Goal: Check status

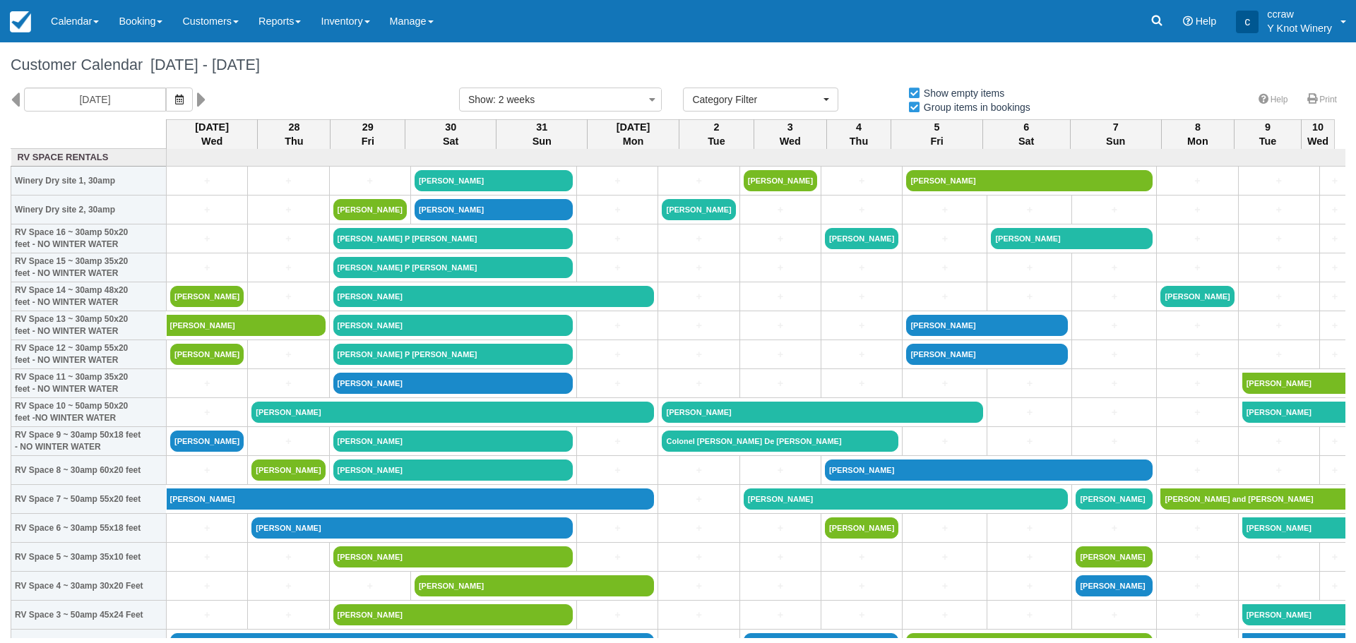
select select
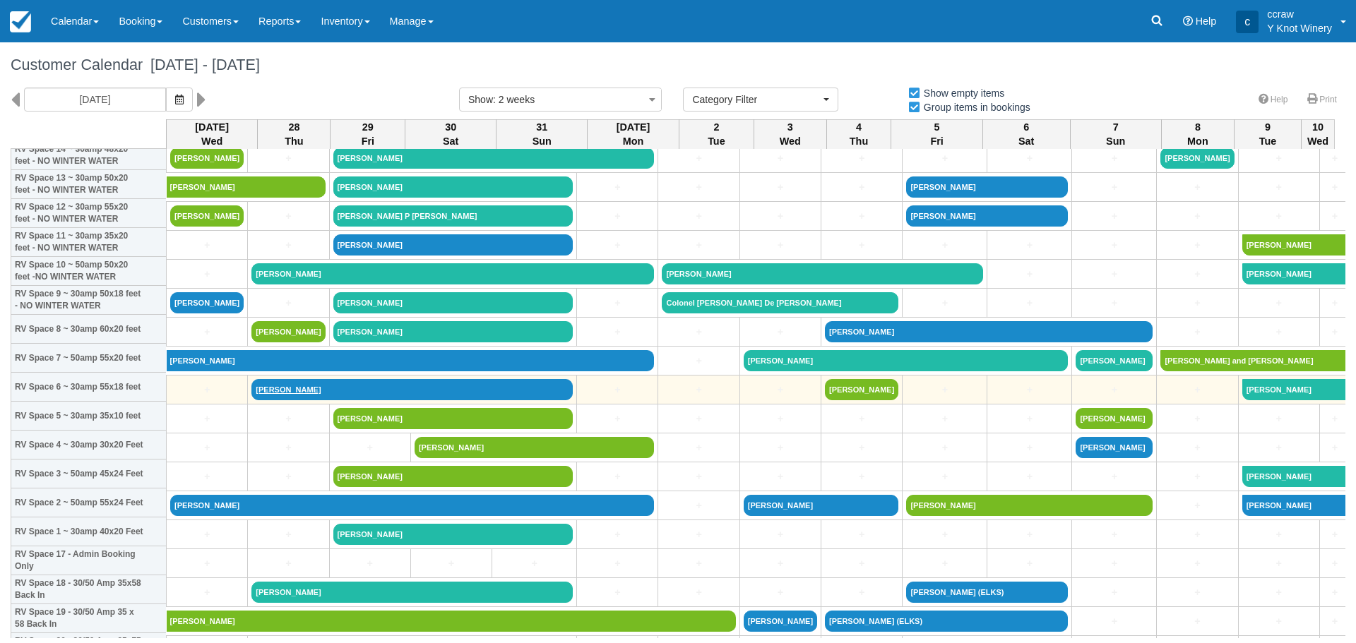
scroll to position [141, 0]
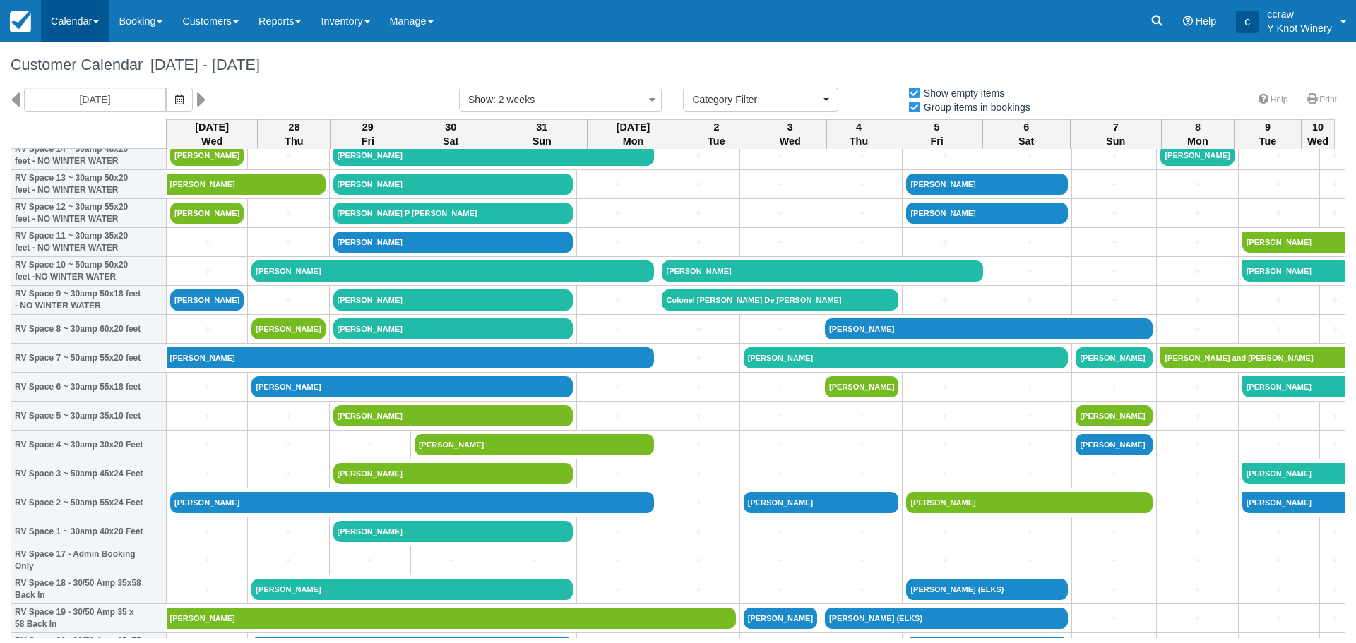
click at [68, 16] on link "Calendar" at bounding box center [75, 21] width 68 height 42
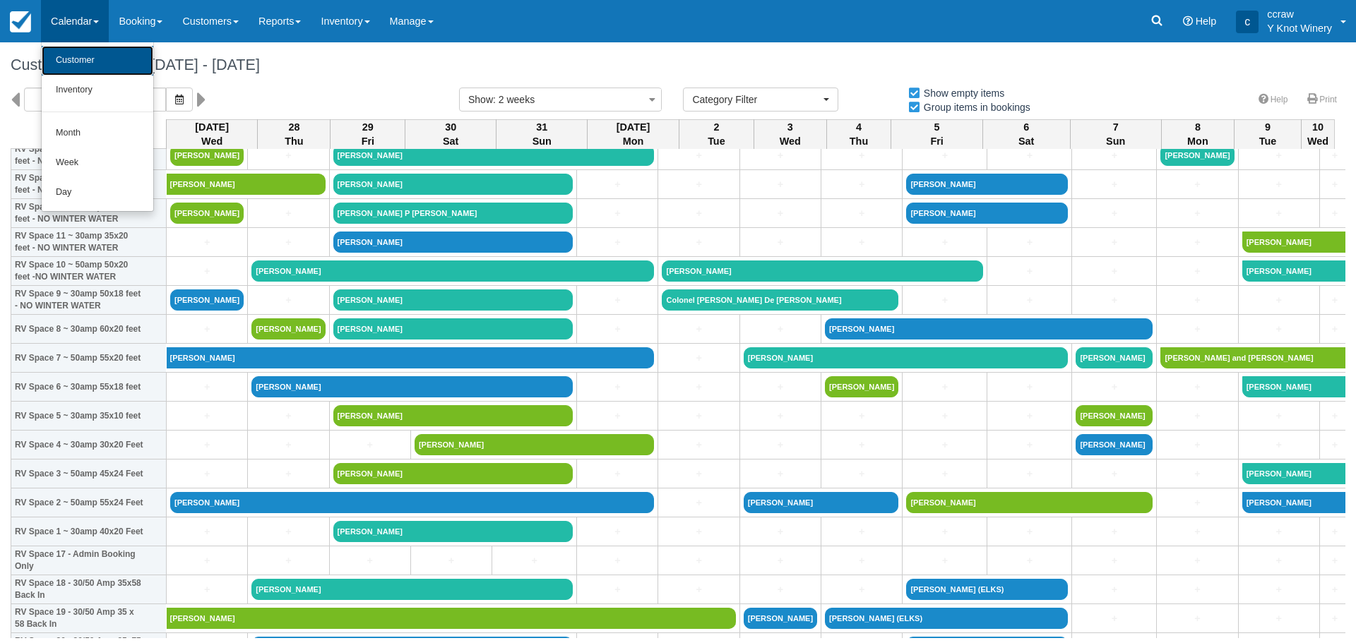
click at [75, 62] on link "Customer" at bounding box center [98, 61] width 112 height 30
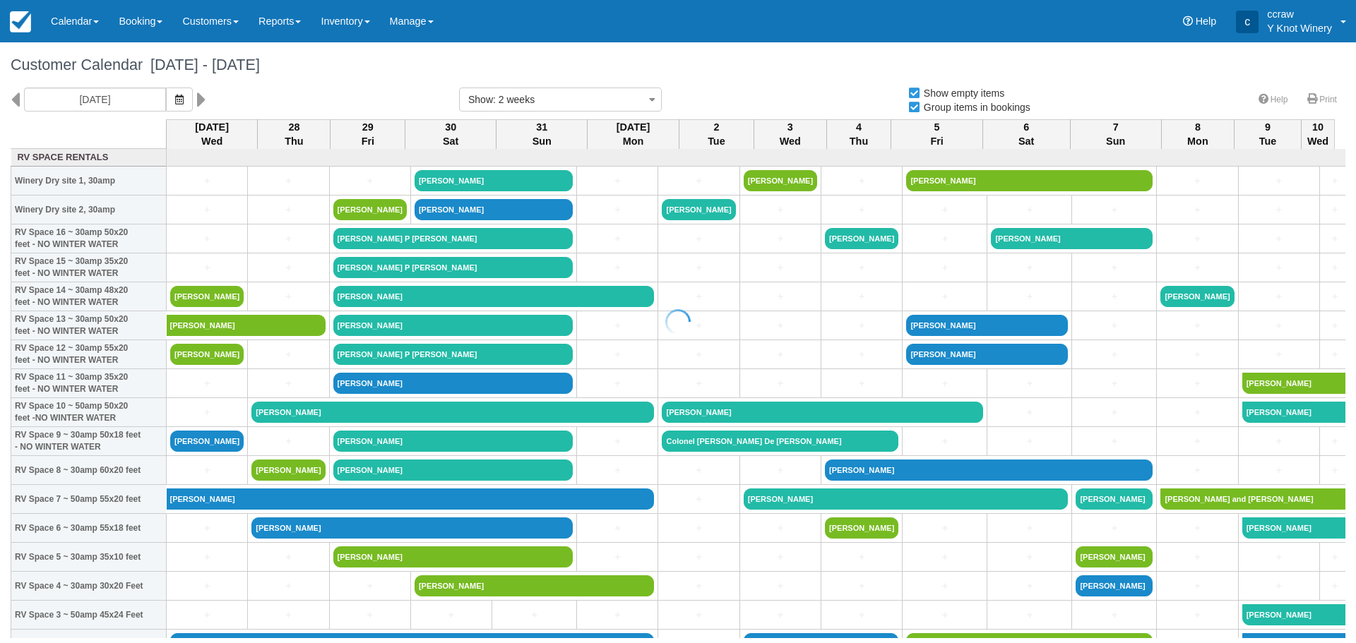
select select
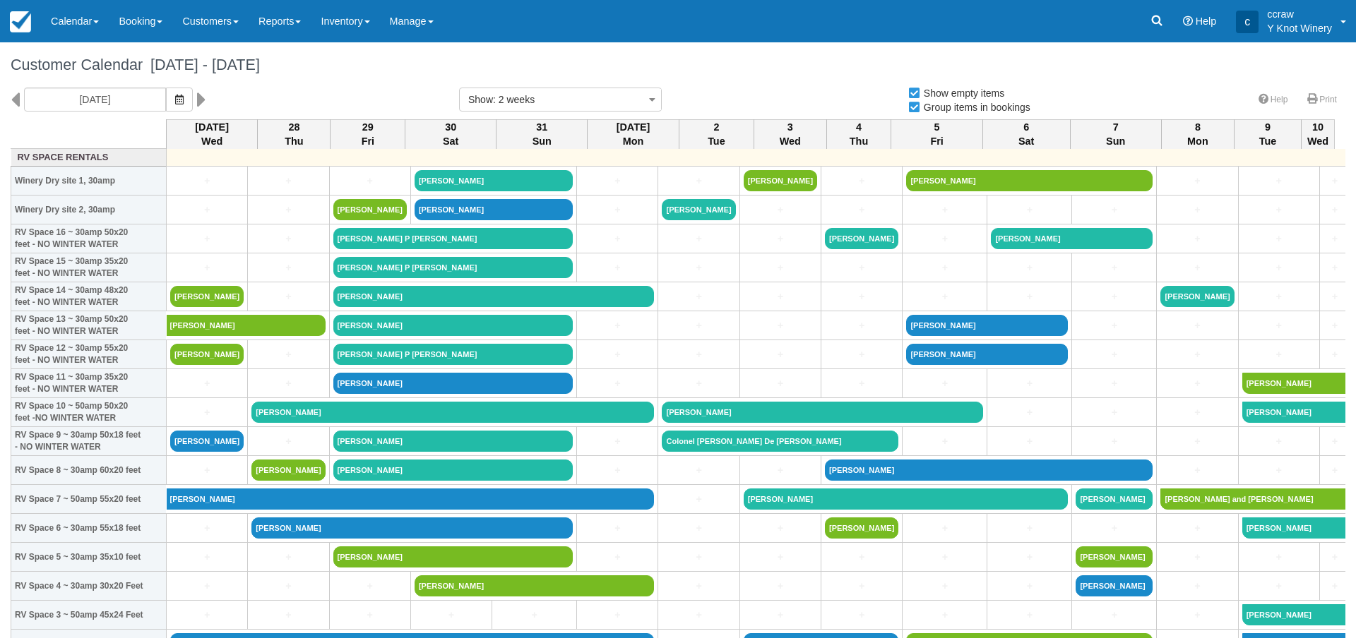
select select
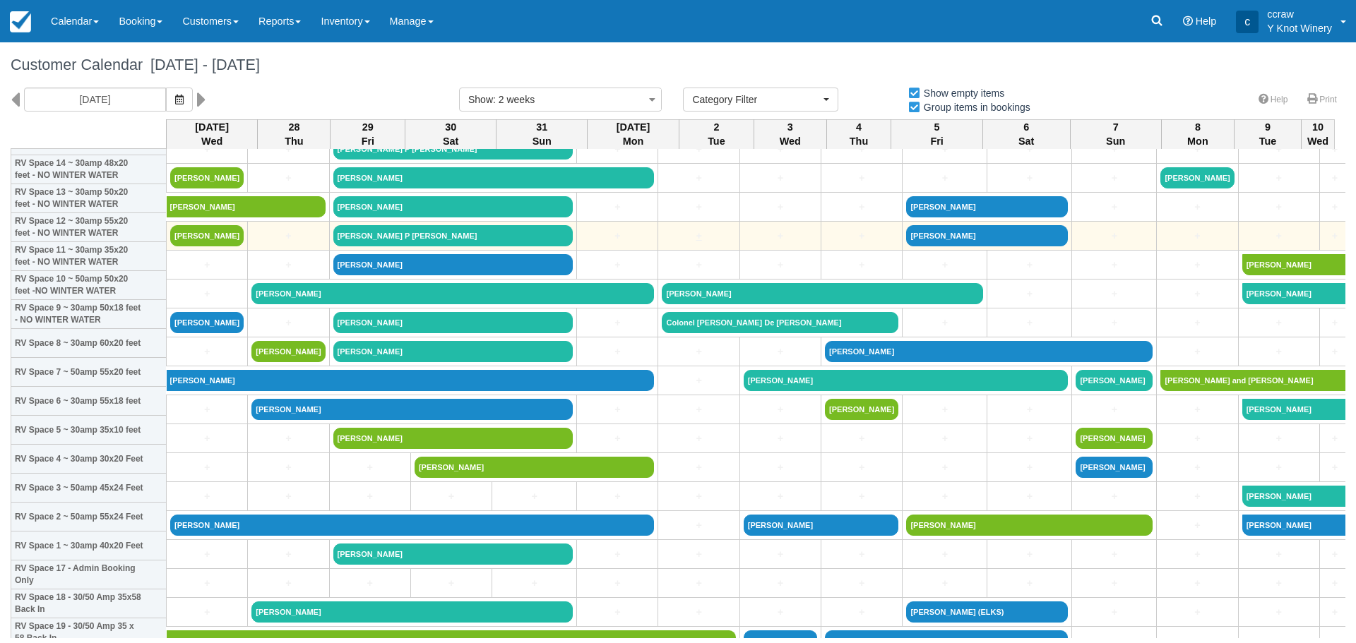
scroll to position [141, 0]
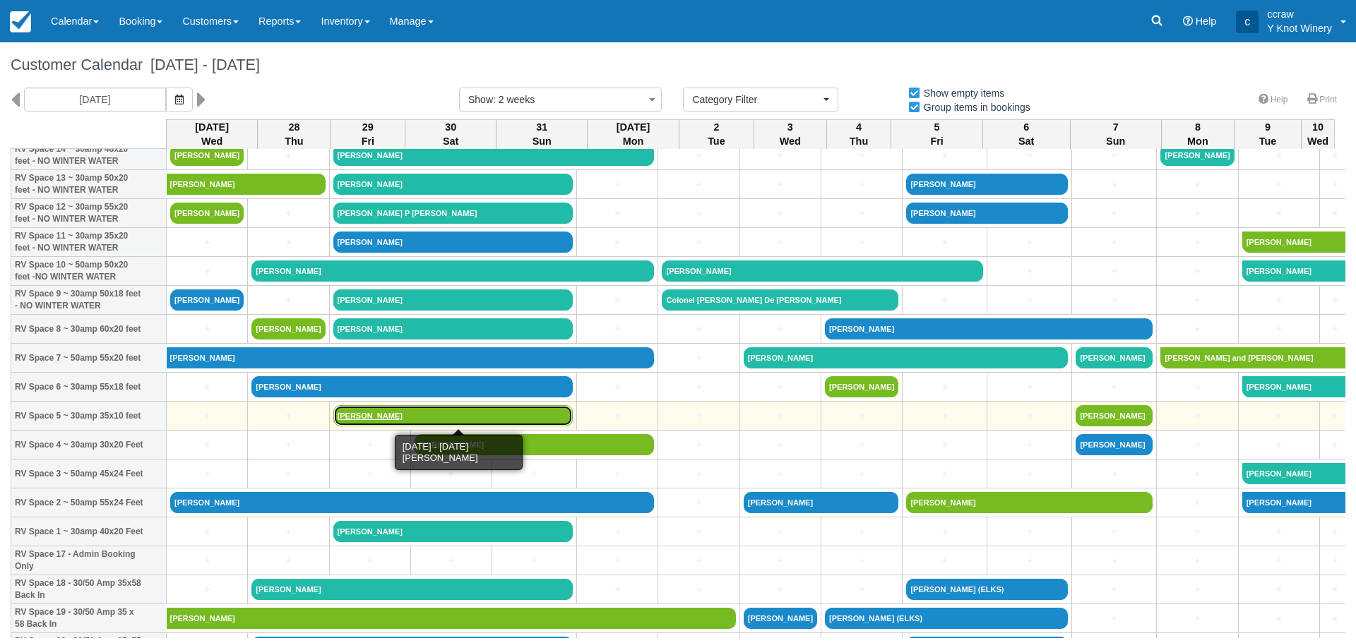
click at [386, 417] on link "[PERSON_NAME]" at bounding box center [453, 415] width 240 height 21
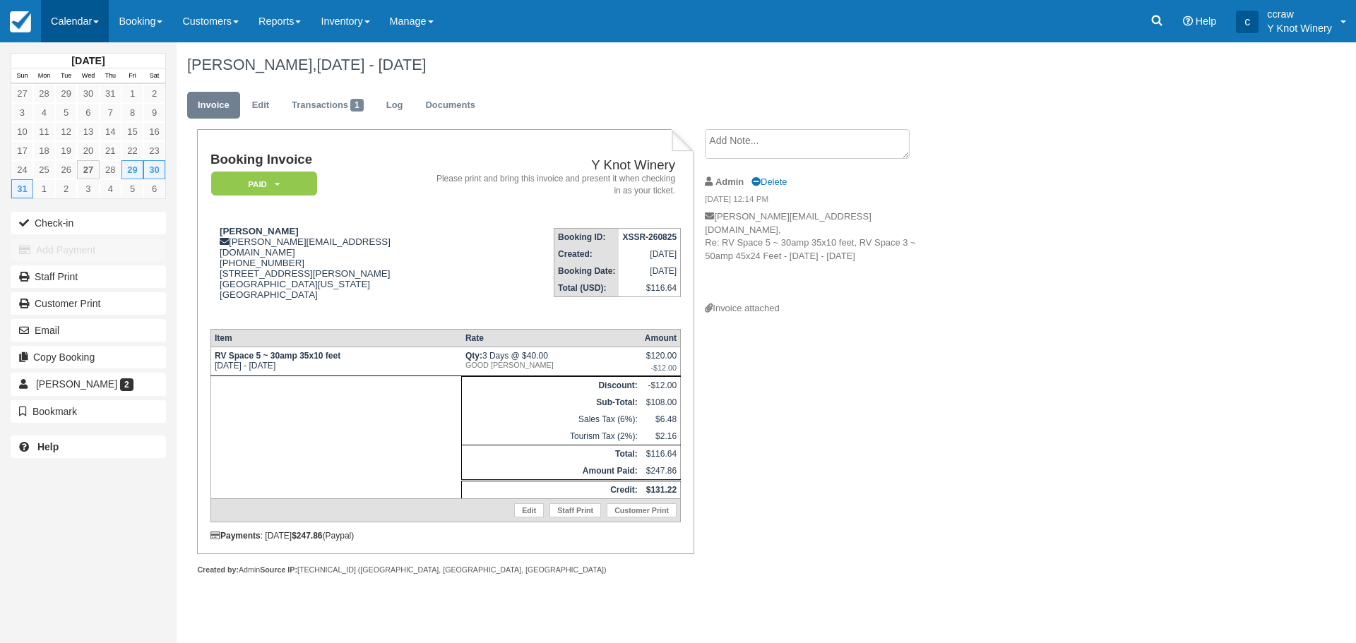
click at [108, 32] on link "Calendar" at bounding box center [75, 21] width 68 height 42
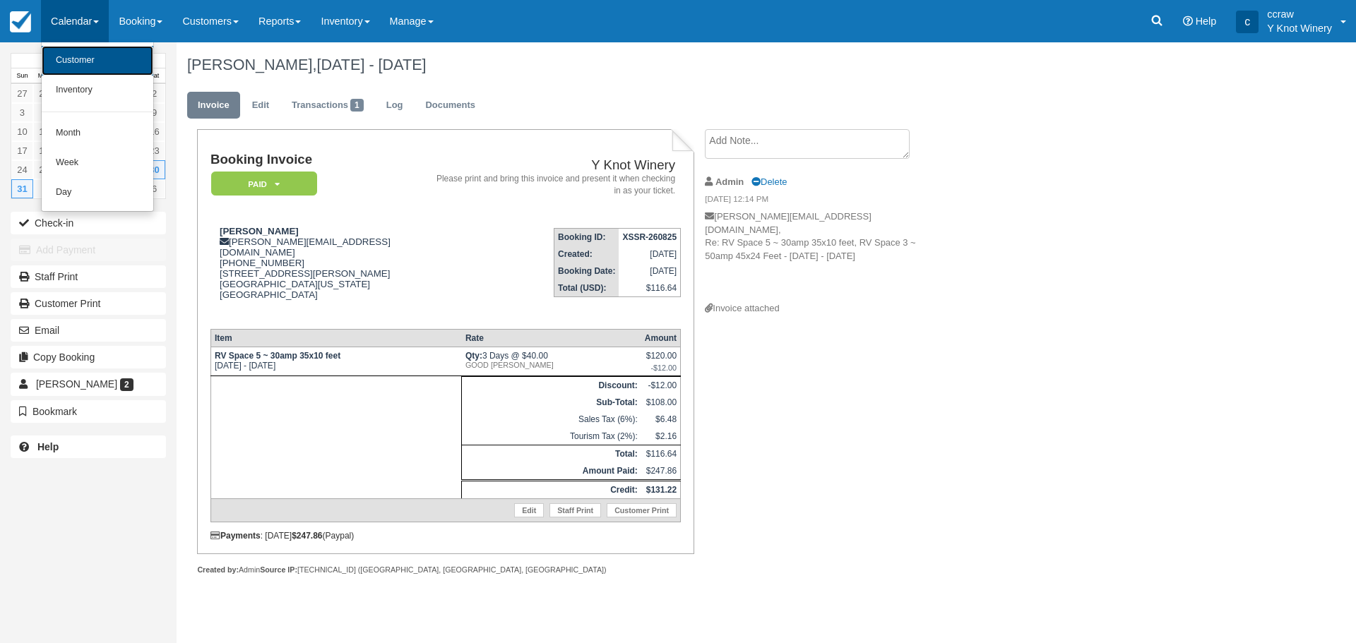
click at [95, 56] on link "Customer" at bounding box center [98, 61] width 112 height 30
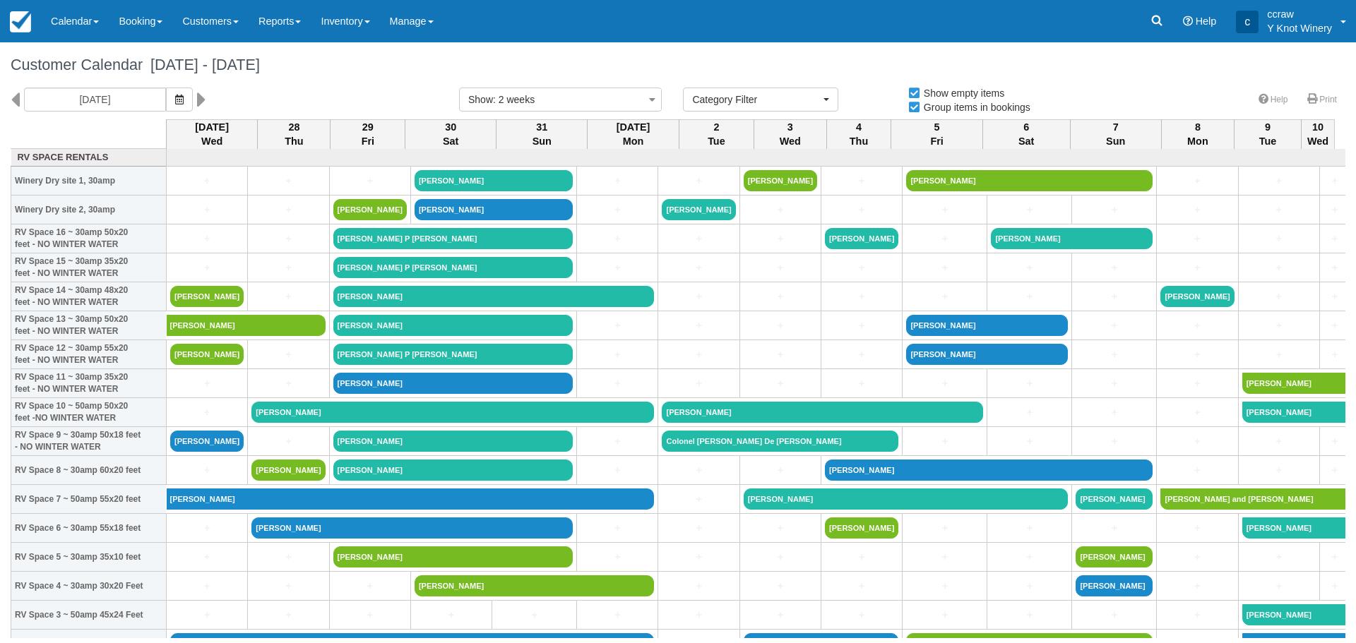
select select
